Goal: Find specific page/section: Find specific page/section

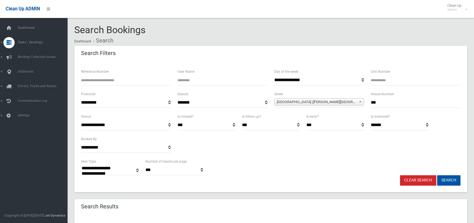
select select
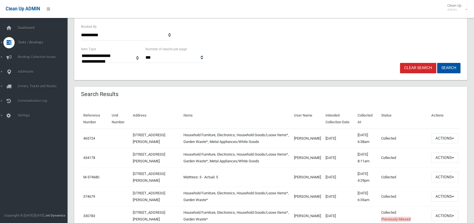
scroll to position [113, 0]
click at [30, 44] on span "Tasks / Bookings" at bounding box center [44, 43] width 56 height 4
click at [31, 84] on span "Search" at bounding box center [41, 84] width 51 height 4
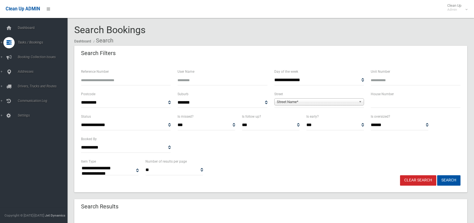
select select
type input "*"
click at [282, 102] on span "Street Name*" at bounding box center [317, 102] width 80 height 7
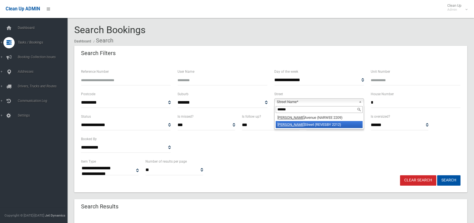
type input "******"
click at [309, 123] on li "Rhonda Street (REVESBY 2212)" at bounding box center [319, 124] width 87 height 7
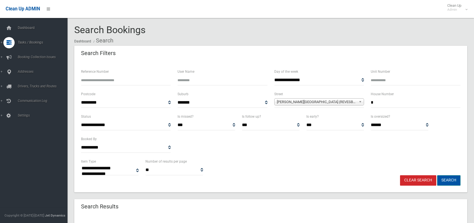
click at [451, 178] on button "Search" at bounding box center [448, 181] width 23 height 10
select select
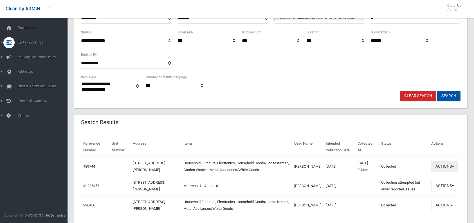
scroll to position [84, 0]
click at [444, 165] on button "Actions" at bounding box center [444, 166] width 27 height 10
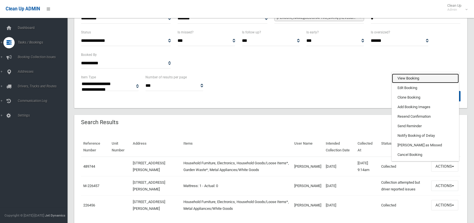
click at [414, 79] on link "View Booking" at bounding box center [425, 79] width 67 height 10
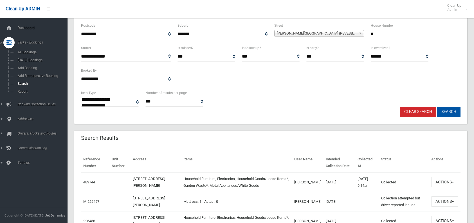
scroll to position [56, 0]
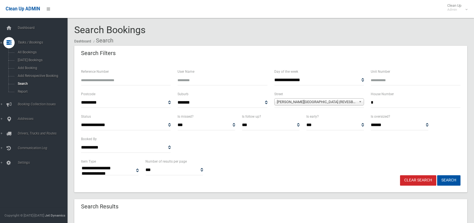
select select
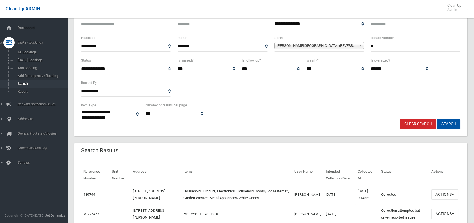
scroll to position [56, 0]
click at [420, 124] on link "Clear Search" at bounding box center [418, 124] width 36 height 10
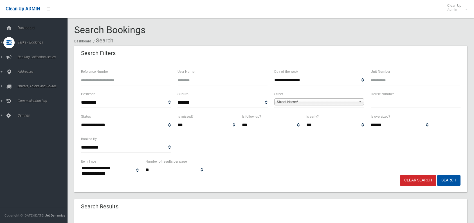
select select
click at [376, 105] on input "text" at bounding box center [416, 103] width 90 height 10
type input "**"
click at [288, 100] on span "Street Name*" at bounding box center [317, 102] width 80 height 7
type input "*"
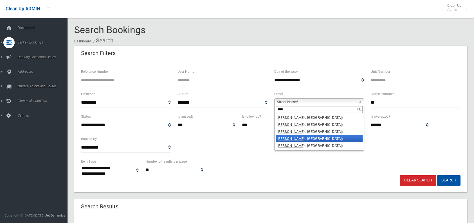
type input "****"
click at [293, 136] on li "Karn e Street South (NARWEE 2209)" at bounding box center [319, 138] width 87 height 7
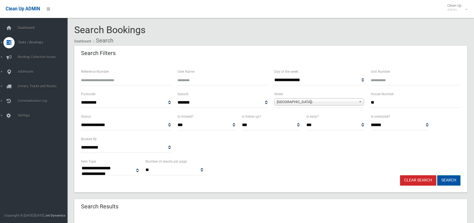
click at [456, 184] on button "Search" at bounding box center [448, 181] width 23 height 10
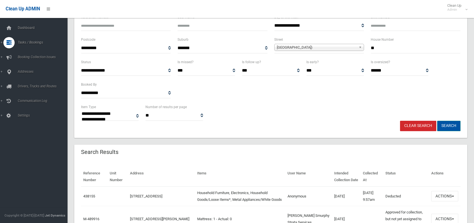
scroll to position [56, 0]
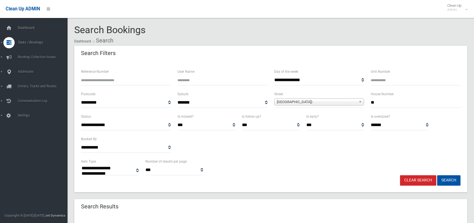
select select
click at [381, 106] on input "**" at bounding box center [416, 103] width 90 height 10
type input "***"
click at [441, 180] on button "Search" at bounding box center [448, 181] width 23 height 10
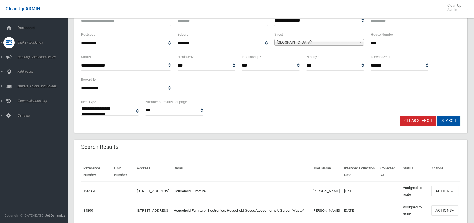
scroll to position [84, 0]
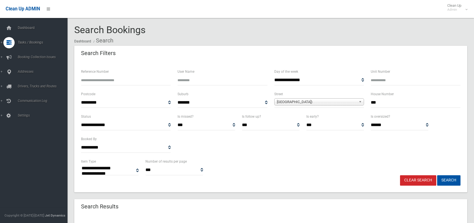
select select
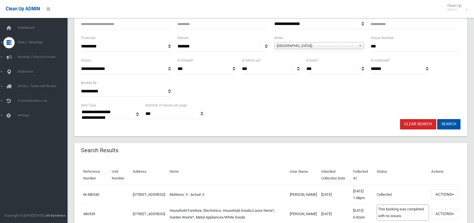
scroll to position [84, 0]
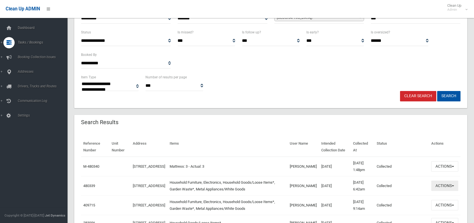
click at [445, 186] on button "Actions" at bounding box center [444, 186] width 27 height 10
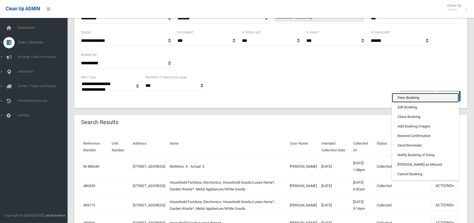
click at [411, 96] on link "View Booking" at bounding box center [425, 98] width 67 height 10
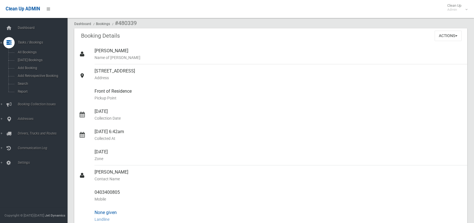
scroll to position [28, 0]
